Goal: Task Accomplishment & Management: Complete application form

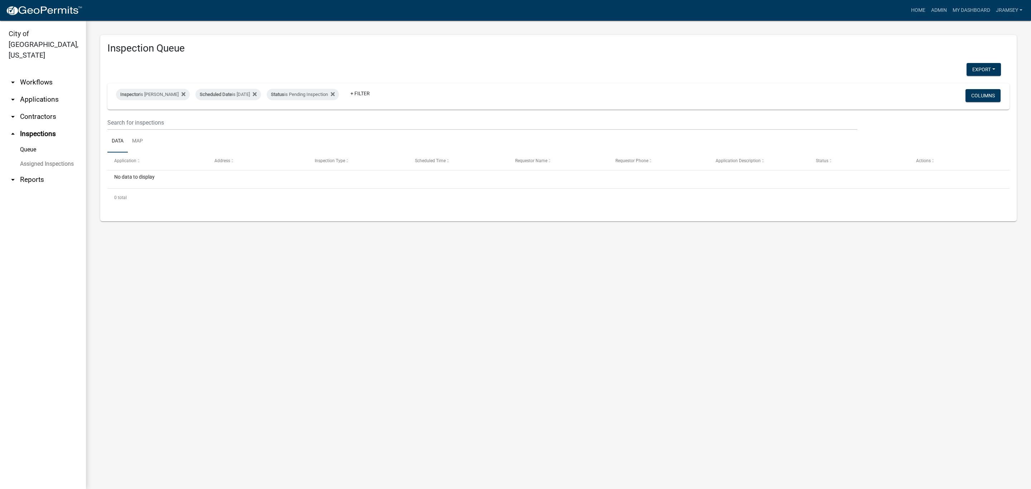
click at [41, 92] on link "arrow_drop_down Applications" at bounding box center [43, 99] width 86 height 17
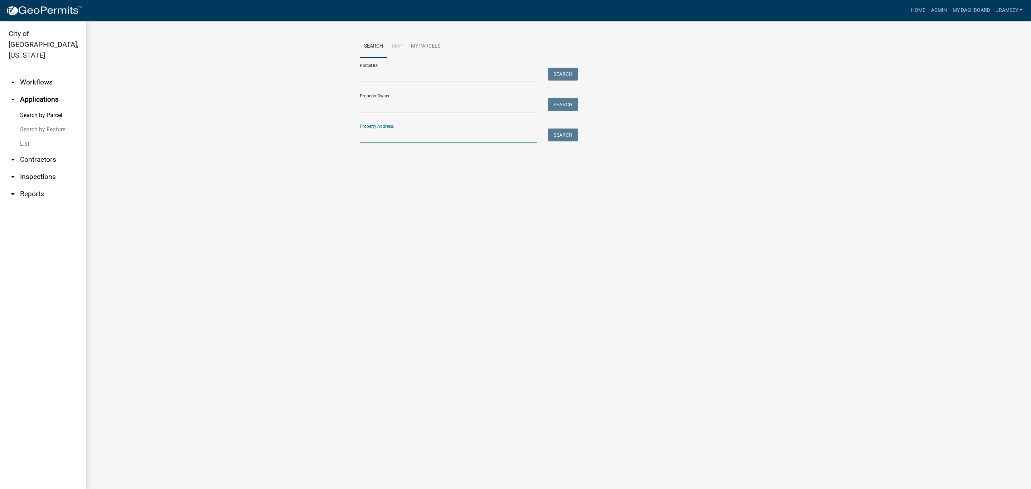
click at [429, 135] on input "Property Address:" at bounding box center [448, 135] width 177 height 15
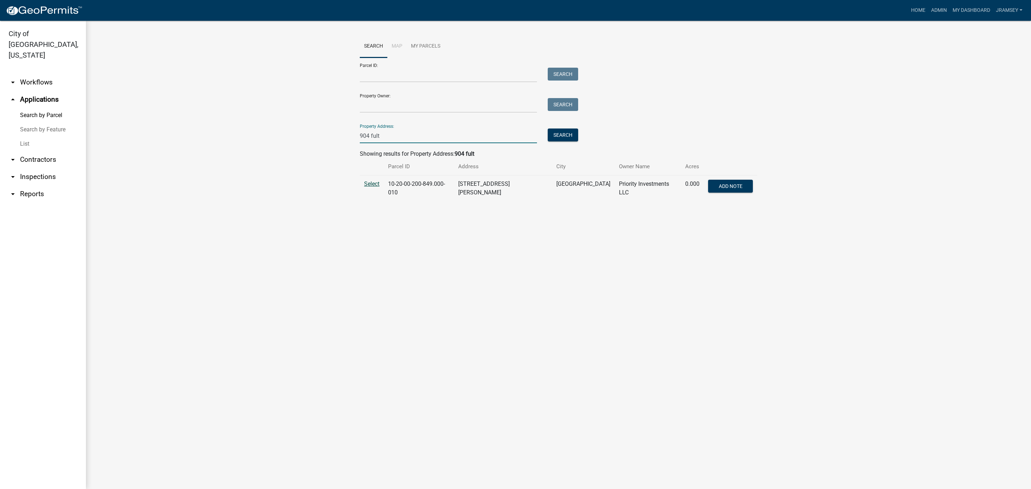
type input "904 fult"
click at [373, 182] on span "Select" at bounding box center [371, 183] width 15 height 7
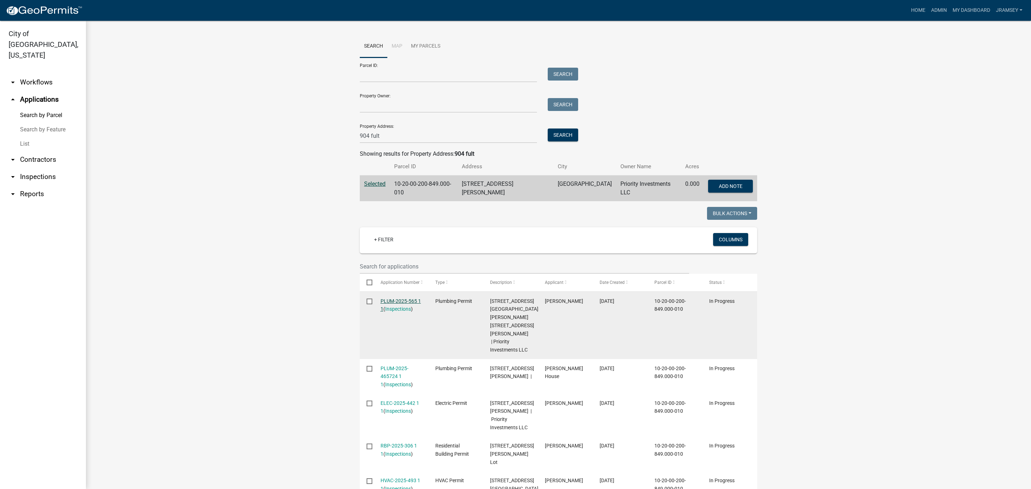
click at [404, 298] on link "PLUM-2025-565 1 1" at bounding box center [400, 305] width 40 height 14
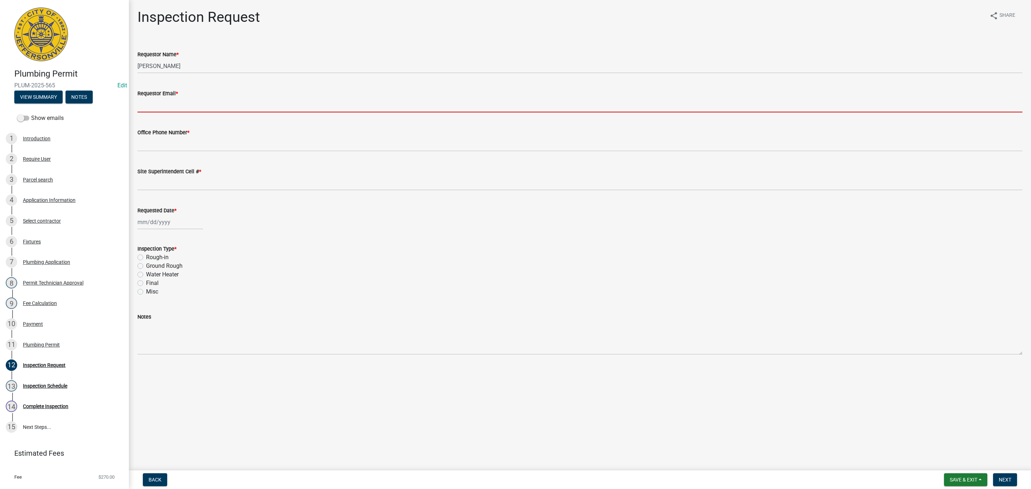
click at [179, 103] on input "Requestor Email *" at bounding box center [579, 105] width 885 height 15
type input "[EMAIL_ADDRESS][DOMAIN_NAME]"
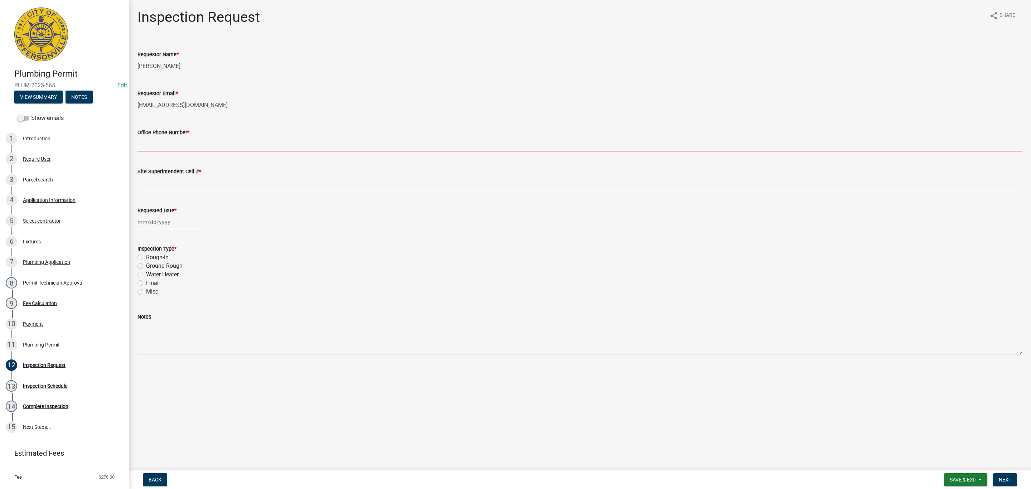
click at [195, 142] on input "Office Phone Number *" at bounding box center [579, 144] width 885 height 15
type input "0000000000"
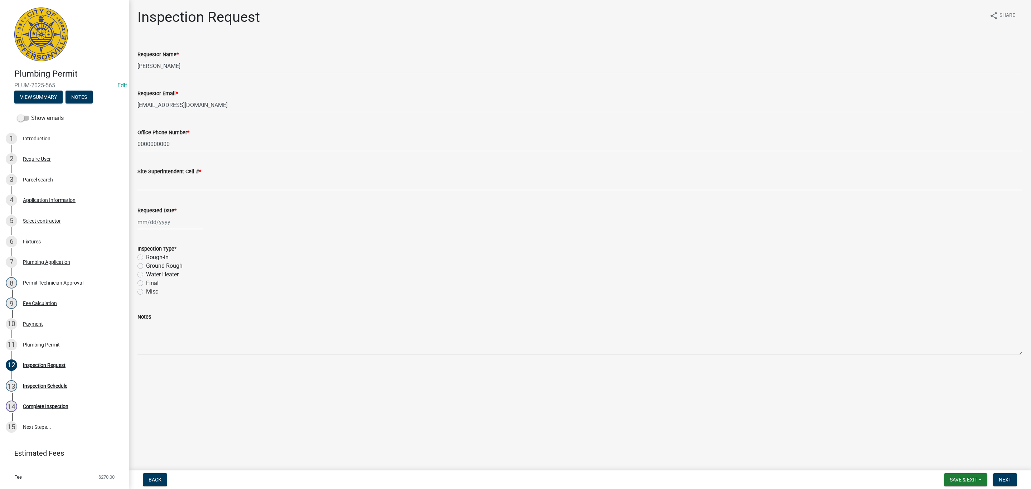
click at [181, 190] on wm-data-entity-input "Site Superintendent Cell # *" at bounding box center [579, 176] width 885 height 39
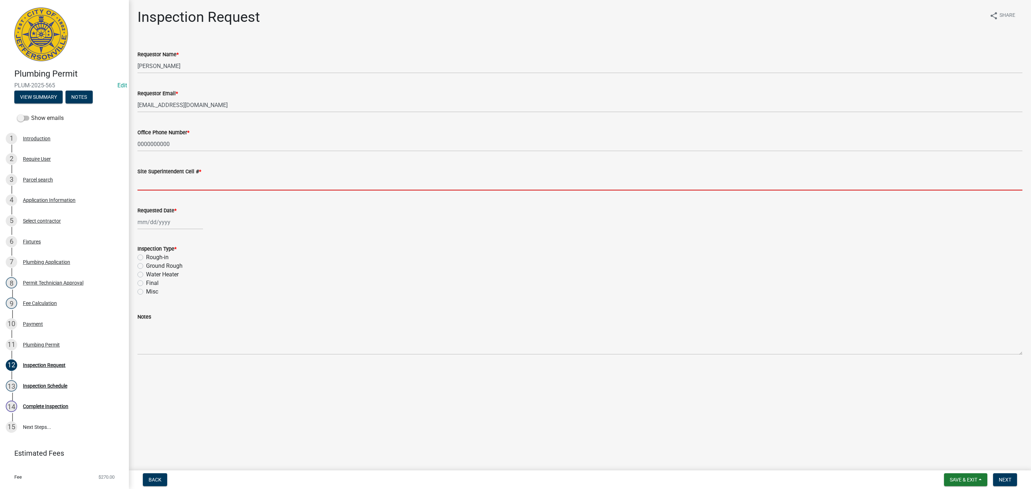
click at [184, 181] on input "Site Superintendent Cell # *" at bounding box center [579, 183] width 885 height 15
type input "0000000000"
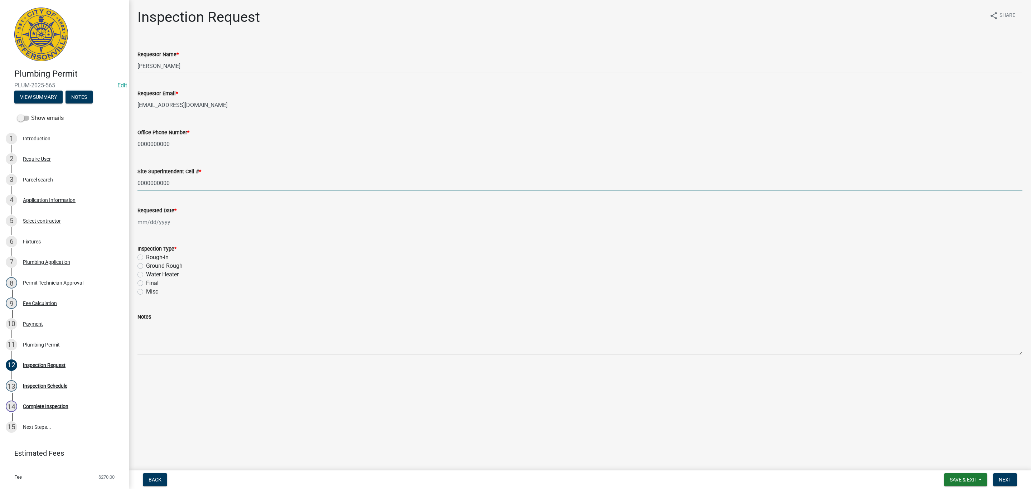
click at [170, 216] on div at bounding box center [169, 222] width 65 height 15
select select "10"
select select "2025"
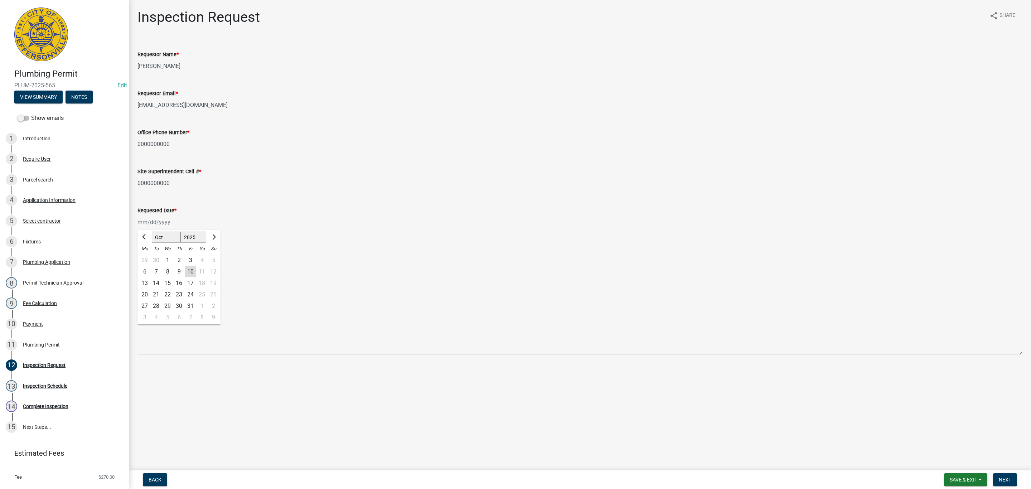
click at [189, 274] on div "10" at bounding box center [190, 271] width 11 height 11
type input "[DATE]"
click at [146, 257] on label "Rough-in" at bounding box center [157, 257] width 23 height 9
click at [146, 257] on input "Rough-in" at bounding box center [148, 255] width 5 height 5
radio input "true"
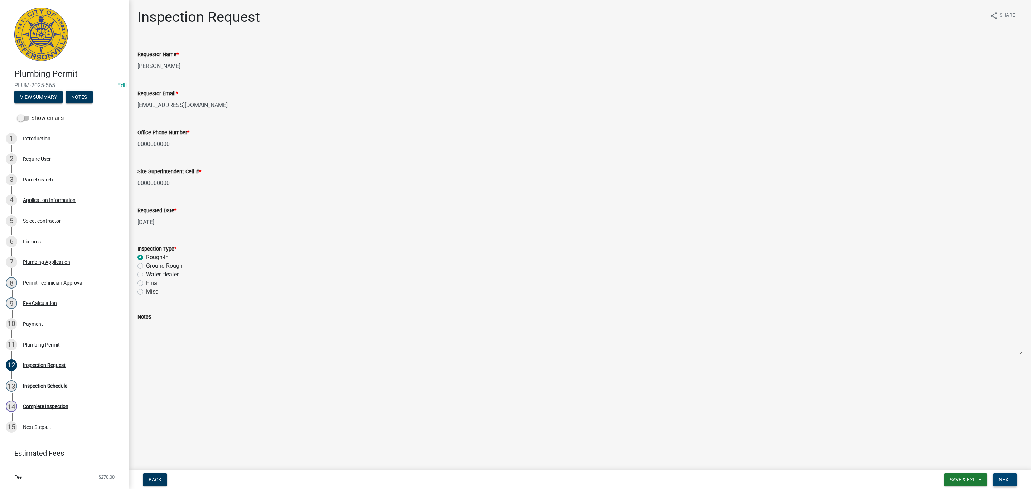
click at [549, 321] on span "Next" at bounding box center [1004, 480] width 13 height 6
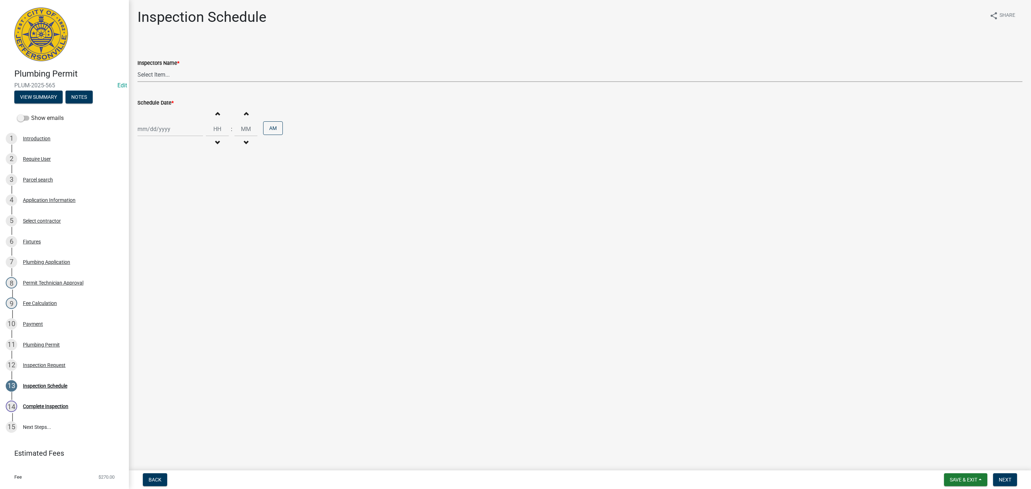
click at [151, 74] on select "Select Item... [PERSON_NAME] ([PERSON_NAME]) [PERSON_NAME] ([PERSON_NAME]) mkru…" at bounding box center [579, 74] width 885 height 15
select select "13c97fbc-c819-4cee-844a-0db3d3c4db95"
click at [137, 67] on select "Select Item... [PERSON_NAME] ([PERSON_NAME]) [PERSON_NAME] ([PERSON_NAME]) mkru…" at bounding box center [579, 74] width 885 height 15
select select "10"
select select "2025"
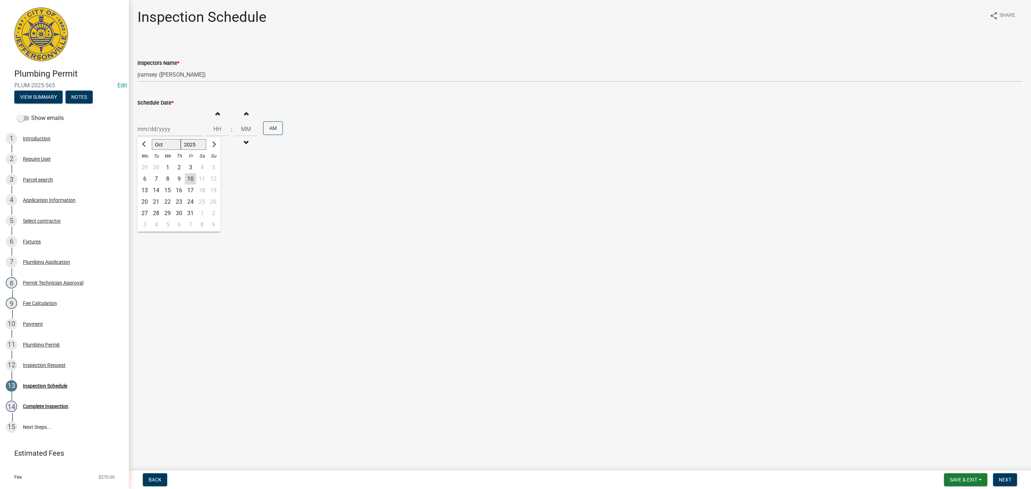
click at [165, 132] on div "[PERSON_NAME] Feb Mar Apr [PERSON_NAME][DATE] Oct Nov [DATE] 1526 1527 1528 152…" at bounding box center [169, 129] width 65 height 15
click at [158, 189] on div "14" at bounding box center [155, 190] width 11 height 11
type input "[DATE]"
click at [549, 321] on span "Next" at bounding box center [1004, 480] width 13 height 6
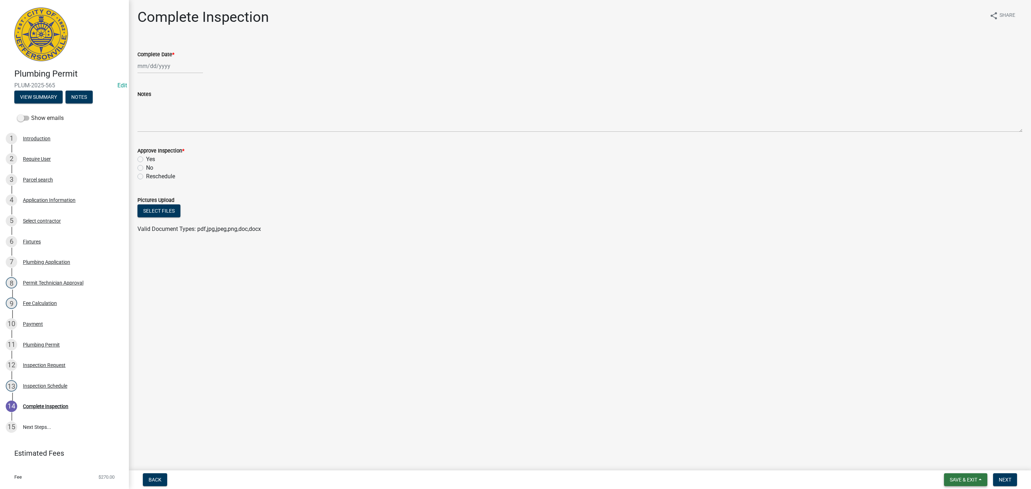
click at [549, 321] on span "Save & Exit" at bounding box center [963, 480] width 28 height 6
click at [549, 321] on button "Save & Exit" at bounding box center [958, 461] width 57 height 17
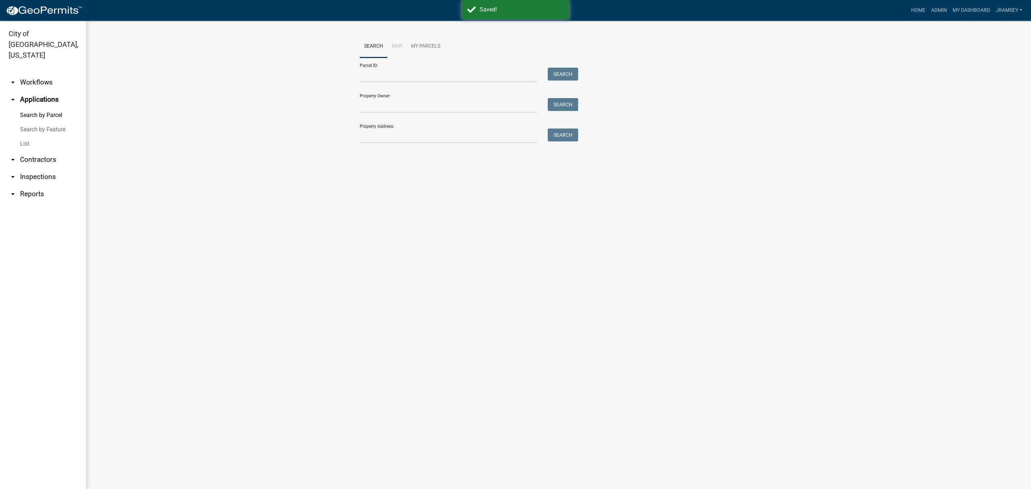
click at [45, 168] on link "arrow_drop_down Inspections" at bounding box center [43, 176] width 86 height 17
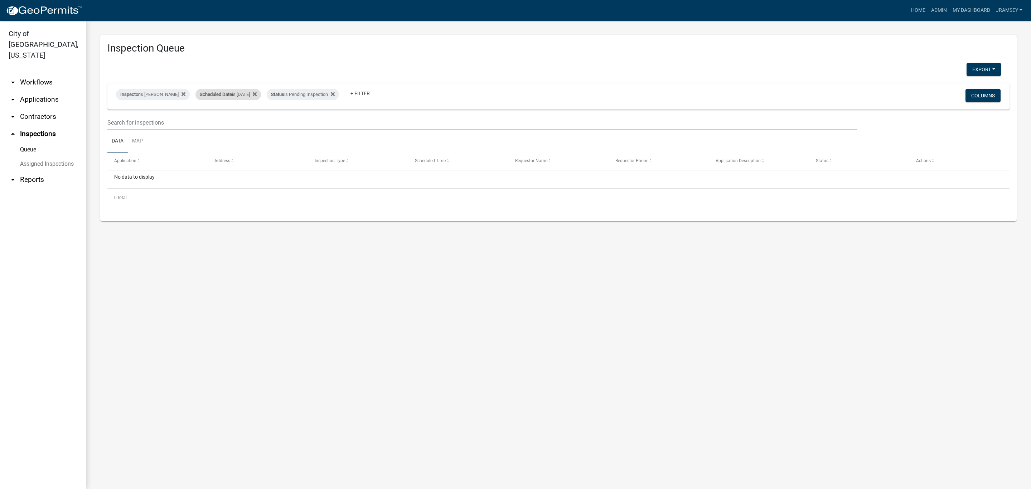
click at [217, 94] on span "Scheduled Date" at bounding box center [216, 94] width 32 height 5
click at [258, 121] on input "[DATE]" at bounding box center [234, 121] width 50 height 15
type input "[DATE]"
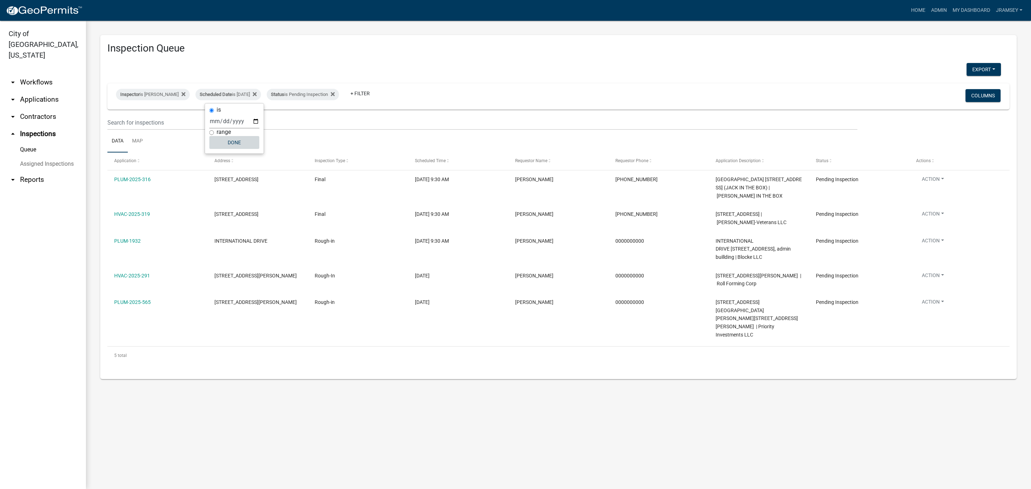
click at [236, 138] on button "Done" at bounding box center [234, 142] width 50 height 13
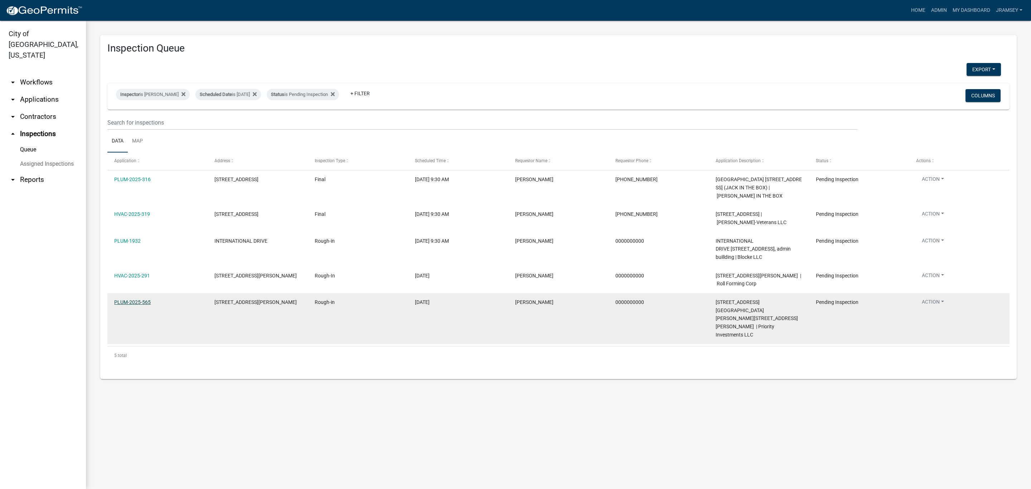
click at [138, 302] on link "PLUM-2025-565" at bounding box center [132, 302] width 36 height 6
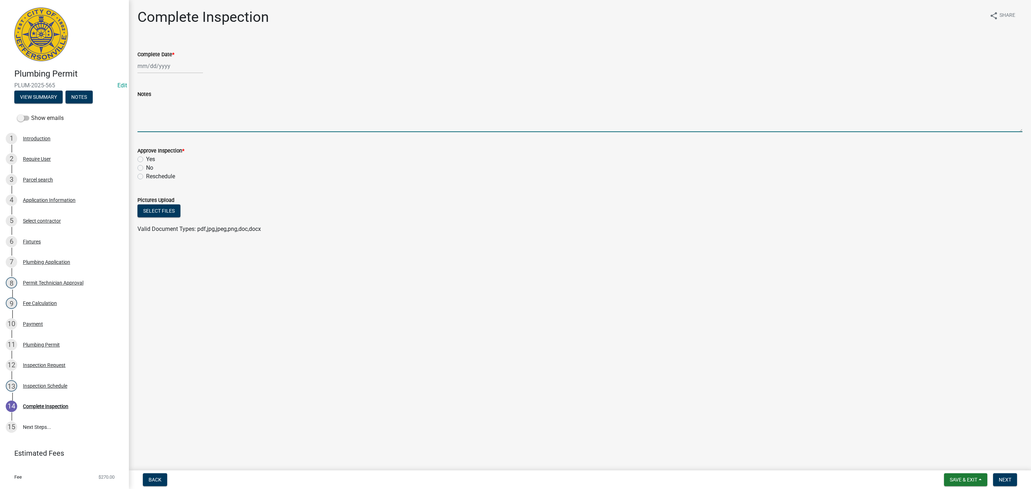
click at [172, 126] on textarea "Notes" at bounding box center [579, 115] width 885 height 34
type textarea "lockbox 0125"
click at [549, 321] on button "Save & Exit" at bounding box center [965, 479] width 43 height 13
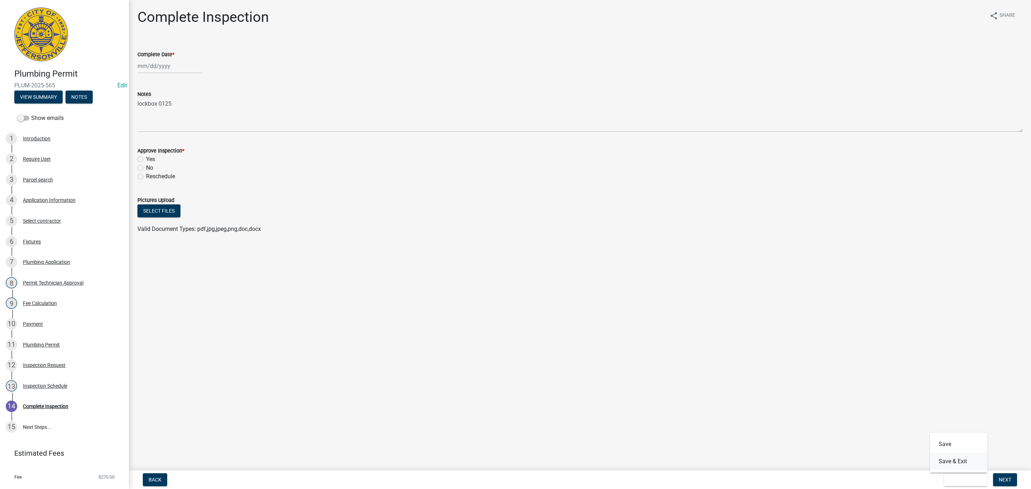
click at [549, 321] on button "Save & Exit" at bounding box center [958, 461] width 57 height 17
